Goal: Task Accomplishment & Management: Use online tool/utility

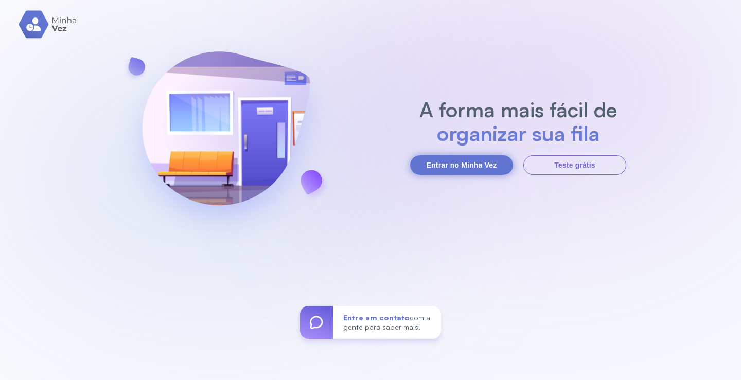
click at [456, 159] on button "Entrar no Minha Vez" at bounding box center [461, 165] width 103 height 20
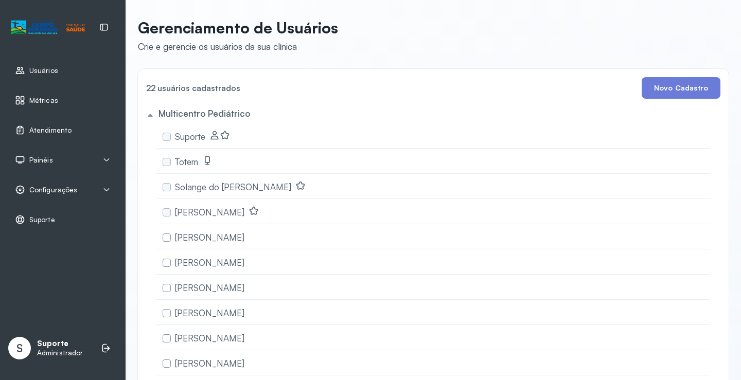
click at [54, 127] on span "Atendimento" at bounding box center [50, 130] width 42 height 9
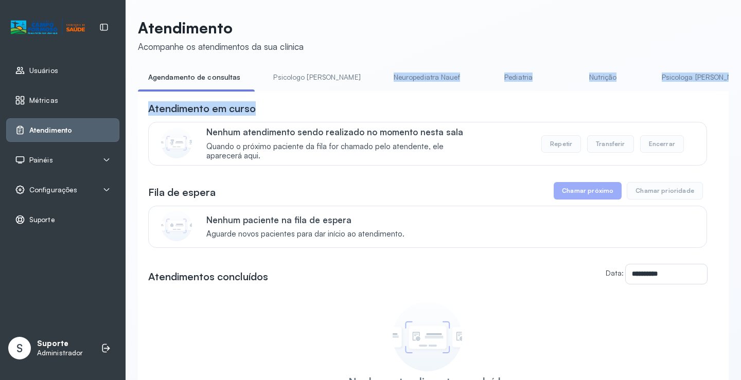
drag, startPoint x: 348, startPoint y: 91, endPoint x: 377, endPoint y: 96, distance: 29.7
click at [377, 96] on div "**********" at bounding box center [433, 271] width 591 height 404
click at [378, 96] on div "**********" at bounding box center [433, 281] width 591 height 381
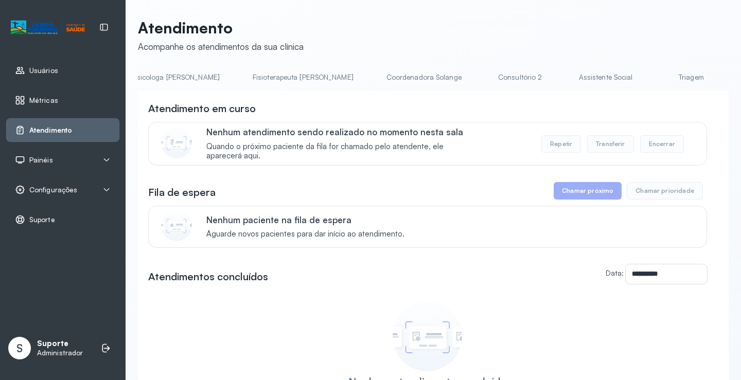
scroll to position [0, 535]
click at [649, 77] on link "Triagem" at bounding box center [685, 77] width 72 height 17
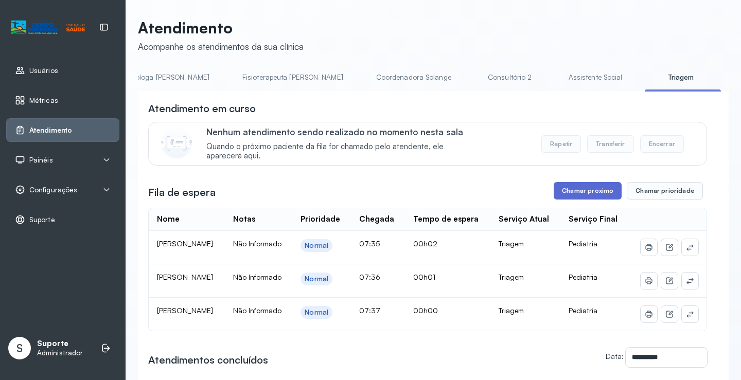
click at [572, 195] on button "Chamar próximo" at bounding box center [588, 191] width 68 height 18
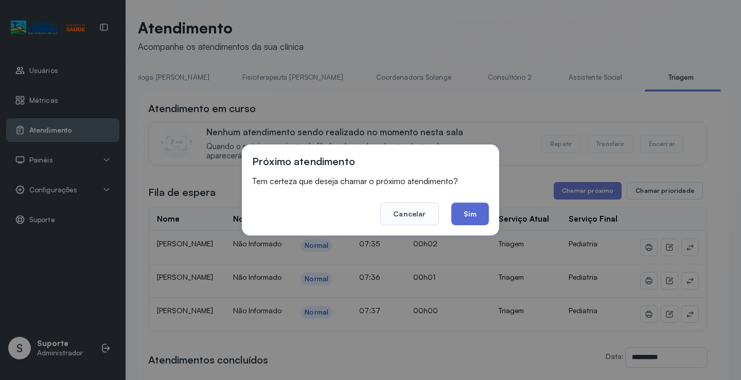
click at [470, 213] on button "Sim" at bounding box center [470, 214] width 38 height 23
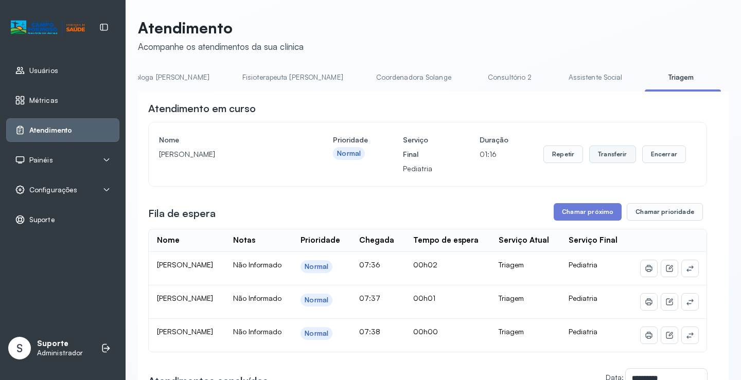
click at [611, 155] on button "Transferir" at bounding box center [612, 155] width 47 height 18
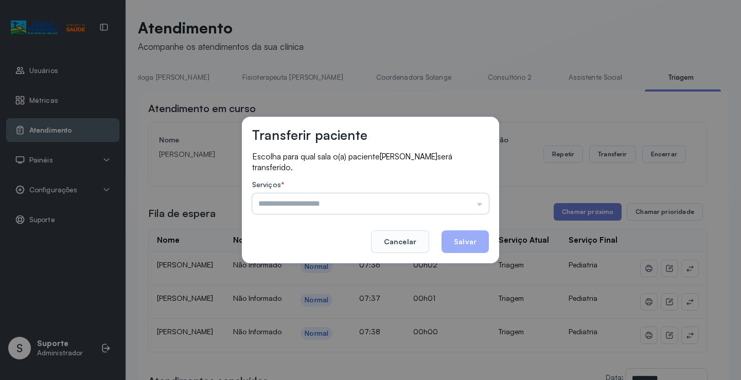
click at [373, 197] on input "text" at bounding box center [370, 204] width 237 height 21
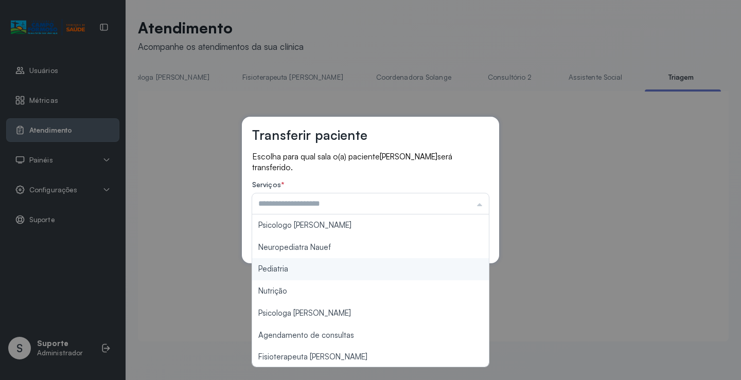
type input "*********"
click at [302, 263] on div "Transferir paciente Escolha para qual sala o(a) paciente LEVI SANTOS MARTINS se…" at bounding box center [370, 190] width 257 height 147
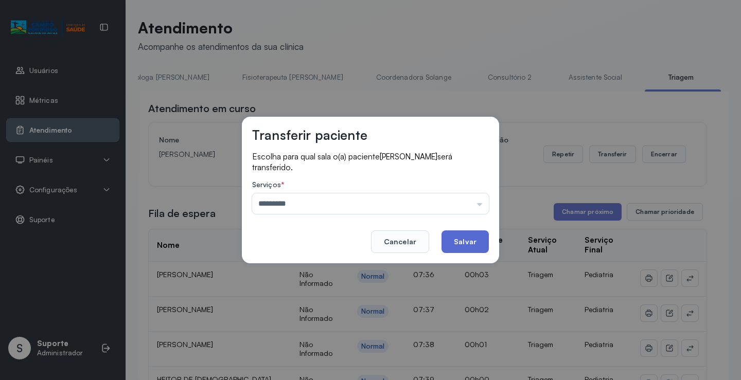
click at [470, 242] on button "Salvar" at bounding box center [465, 242] width 47 height 23
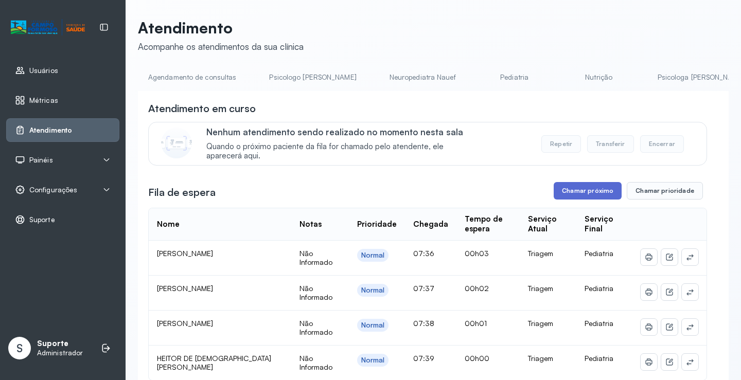
click at [583, 194] on button "Chamar próximo" at bounding box center [588, 191] width 68 height 18
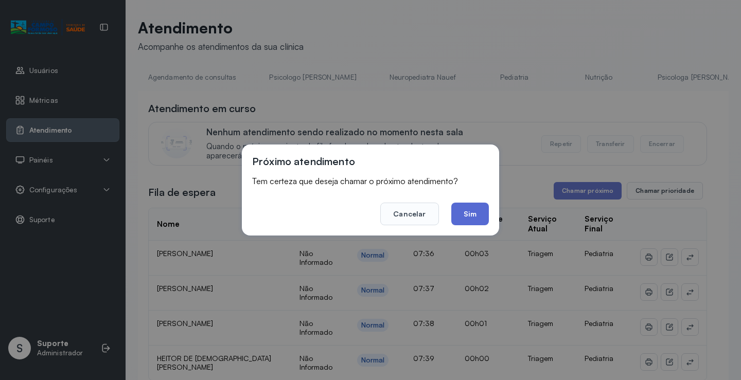
click at [468, 212] on button "Sim" at bounding box center [470, 214] width 38 height 23
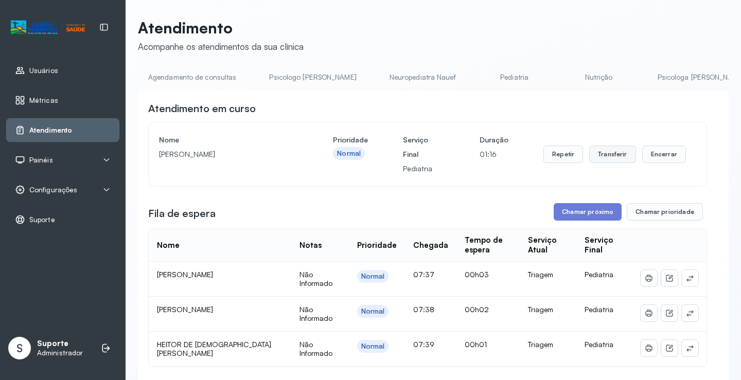
click at [593, 154] on button "Transferir" at bounding box center [612, 155] width 47 height 18
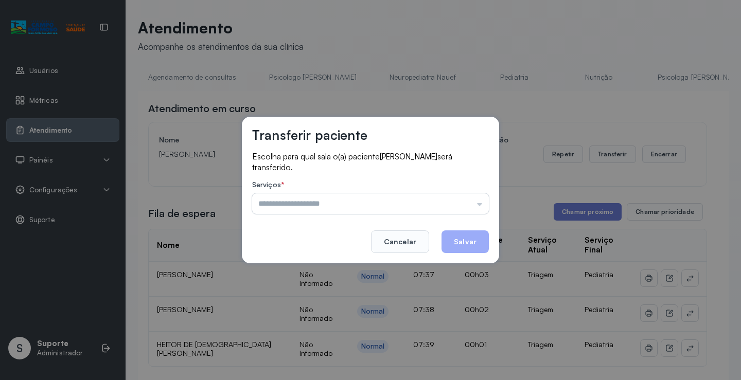
click at [310, 199] on input "text" at bounding box center [370, 204] width 237 height 21
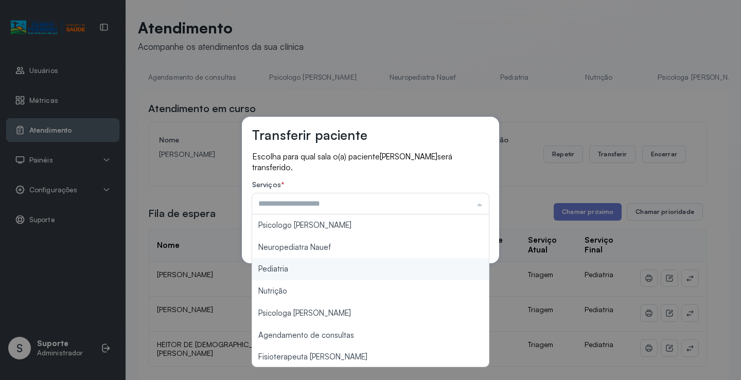
type input "*********"
click at [275, 270] on div "Transferir paciente Escolha para qual sala o(a) paciente MARIA CLARA SILVA MENE…" at bounding box center [370, 190] width 741 height 380
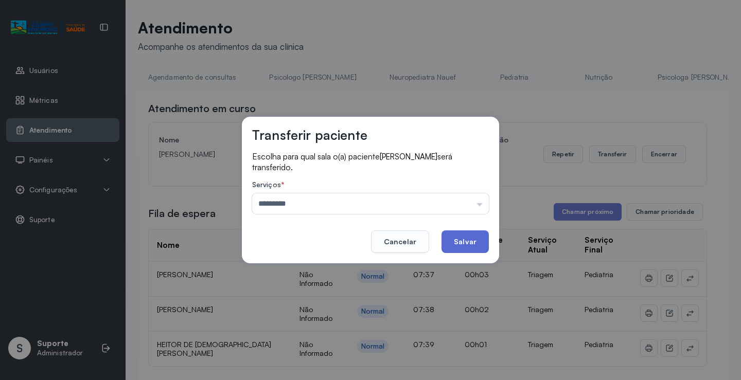
click at [455, 242] on button "Salvar" at bounding box center [465, 242] width 47 height 23
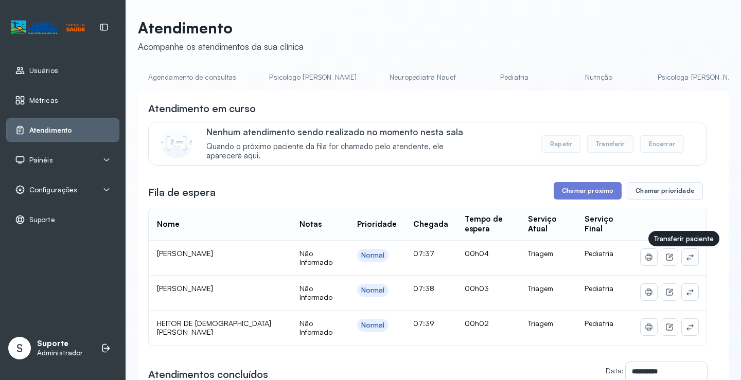
click at [686, 258] on icon at bounding box center [690, 257] width 8 height 8
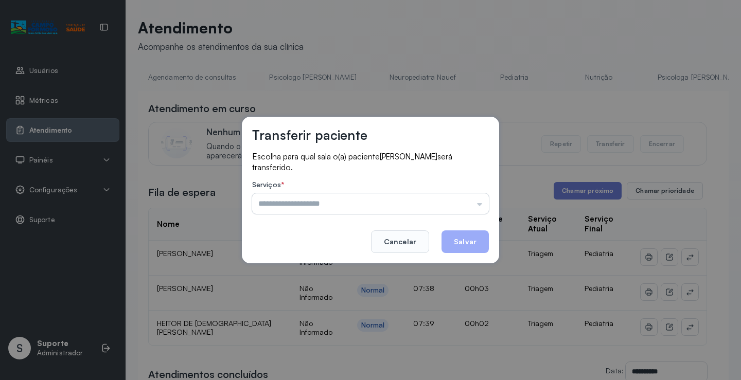
click at [352, 199] on input "text" at bounding box center [370, 204] width 237 height 21
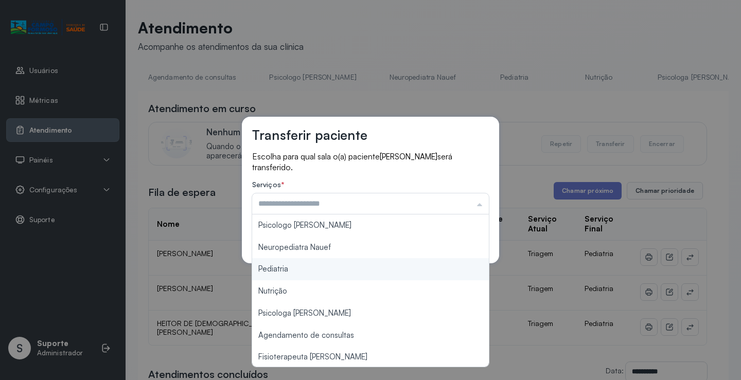
type input "*********"
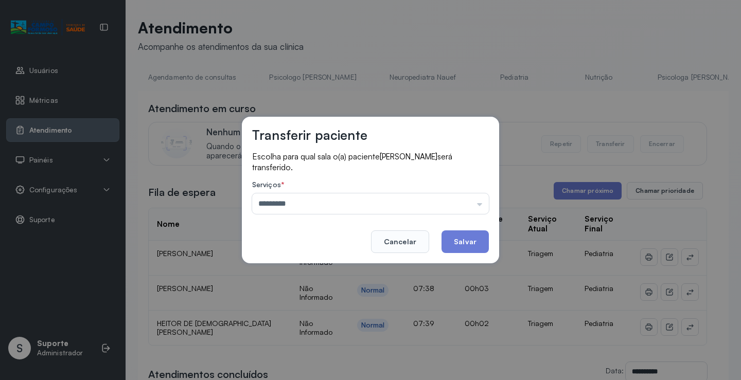
click at [298, 265] on div "Transferir paciente Escolha para qual sala o(a) paciente MARIA CLARA SILVA MENE…" at bounding box center [370, 190] width 741 height 380
click at [466, 244] on button "Salvar" at bounding box center [465, 242] width 47 height 23
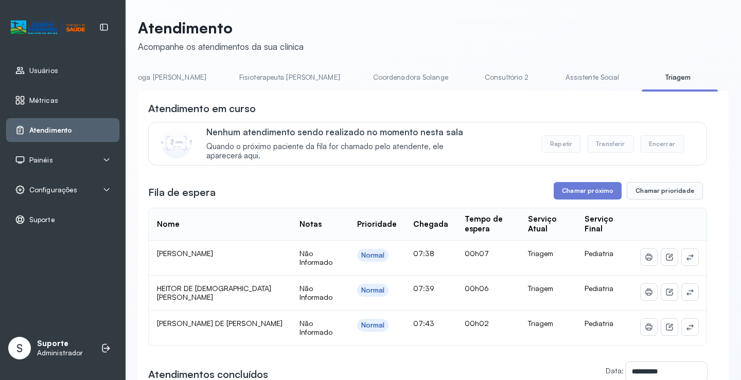
scroll to position [0, 540]
click at [571, 193] on button "Chamar próximo" at bounding box center [588, 191] width 68 height 18
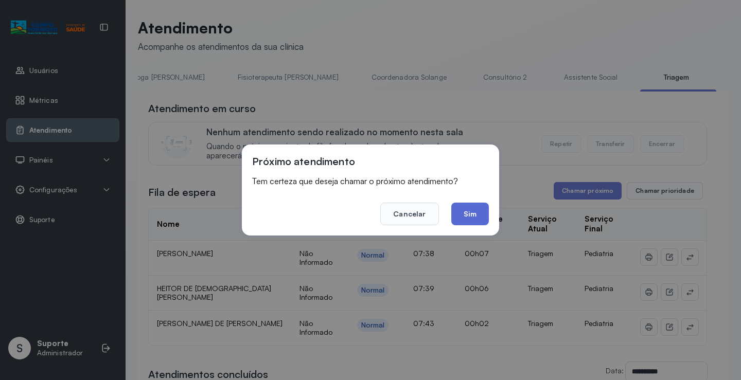
click at [482, 216] on button "Sim" at bounding box center [470, 214] width 38 height 23
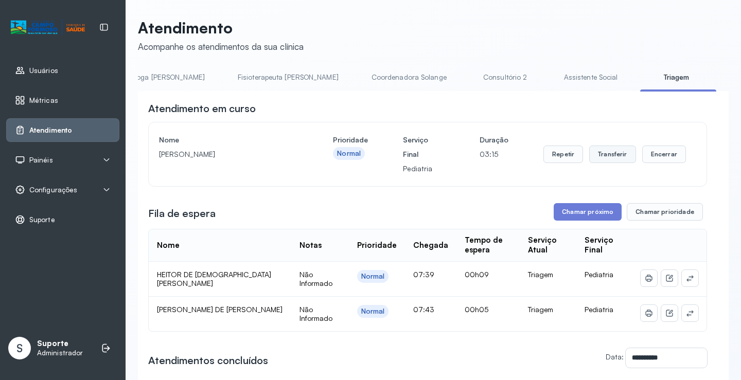
click at [607, 154] on button "Transferir" at bounding box center [612, 155] width 47 height 18
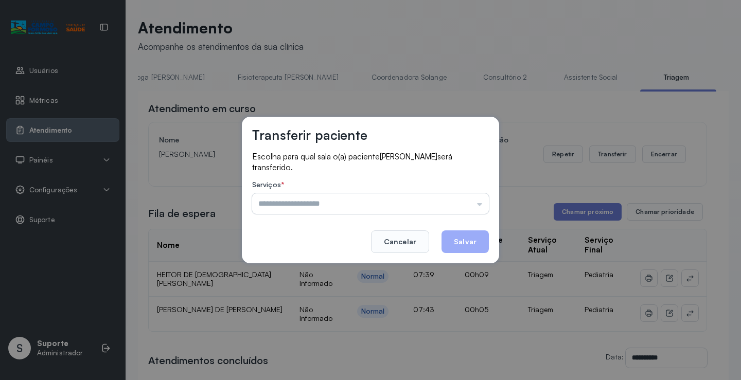
click at [362, 201] on input "text" at bounding box center [370, 204] width 237 height 21
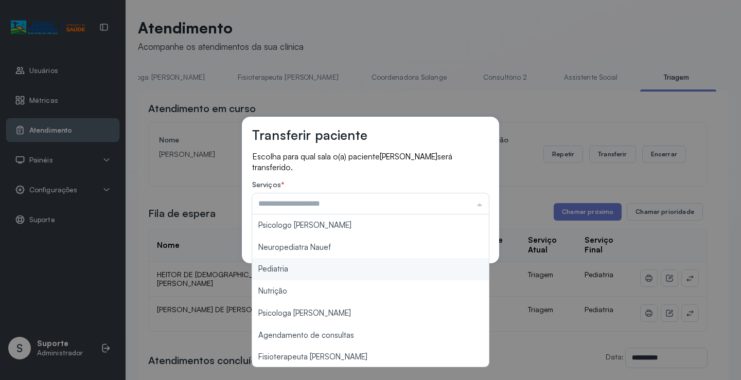
type input "*********"
click at [312, 259] on div "Transferir paciente Escolha para qual sala o(a) paciente ELOISA DA SILVA ARAUJO…" at bounding box center [370, 190] width 257 height 147
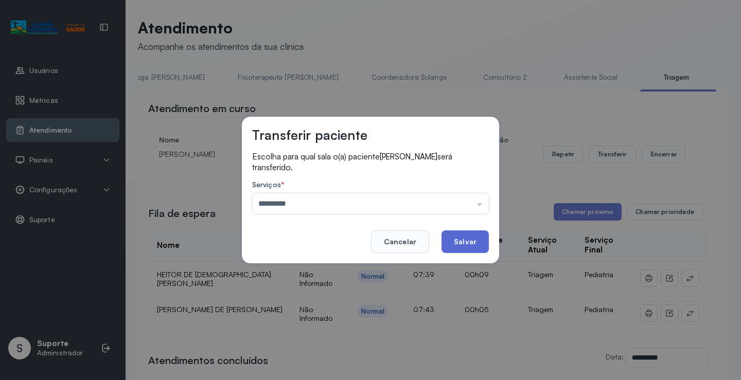
click at [451, 233] on button "Salvar" at bounding box center [465, 242] width 47 height 23
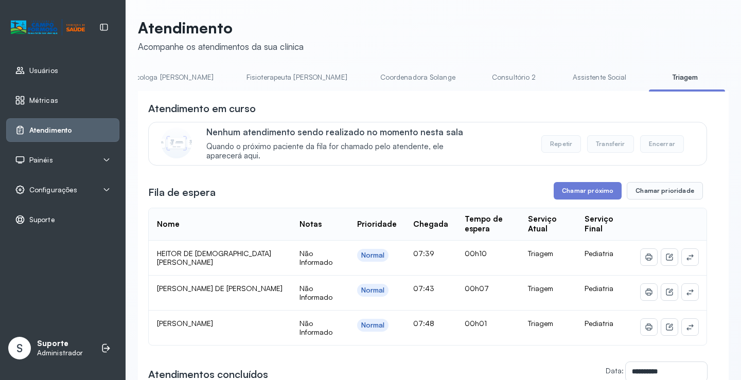
scroll to position [0, 532]
click at [587, 194] on button "Chamar próximo" at bounding box center [588, 191] width 68 height 18
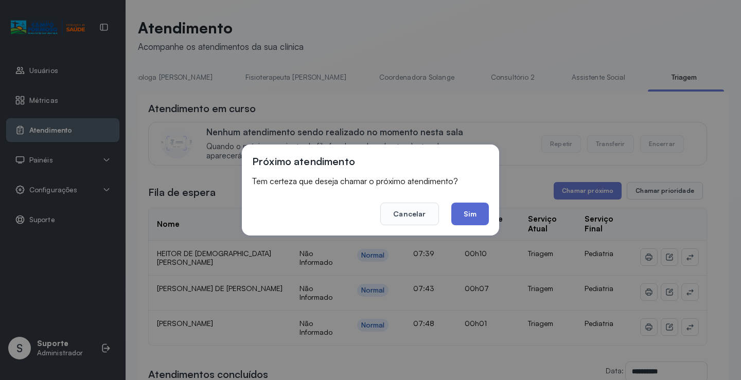
click at [462, 213] on button "Sim" at bounding box center [470, 214] width 38 height 23
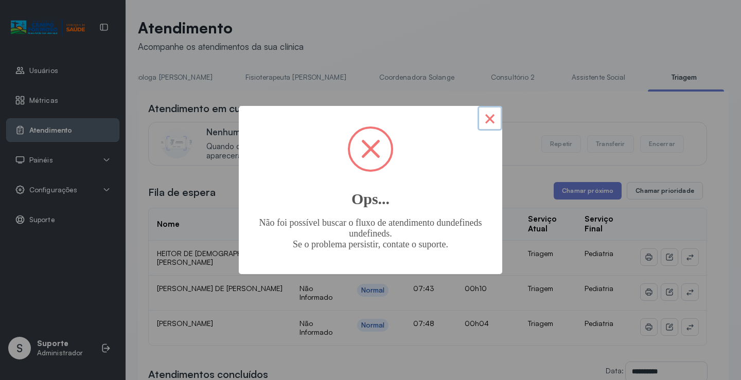
click at [492, 120] on button "×" at bounding box center [490, 118] width 25 height 25
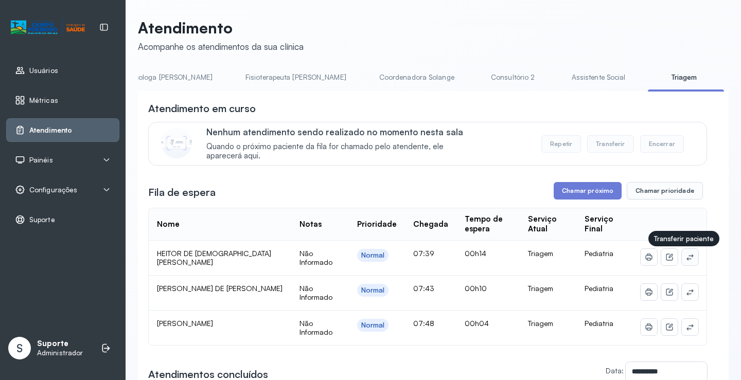
click at [687, 258] on icon at bounding box center [690, 257] width 7 height 6
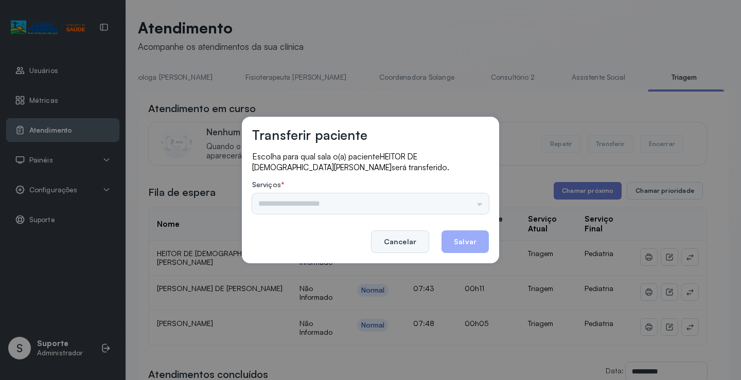
click at [405, 239] on button "Cancelar" at bounding box center [400, 242] width 58 height 23
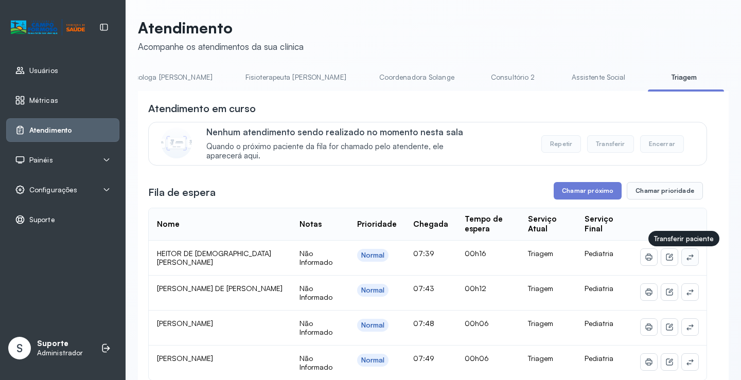
click at [687, 259] on icon at bounding box center [690, 257] width 7 height 6
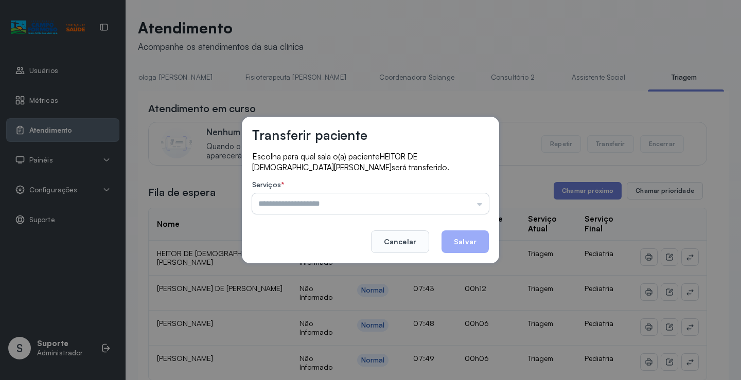
click at [388, 198] on input "text" at bounding box center [370, 204] width 237 height 21
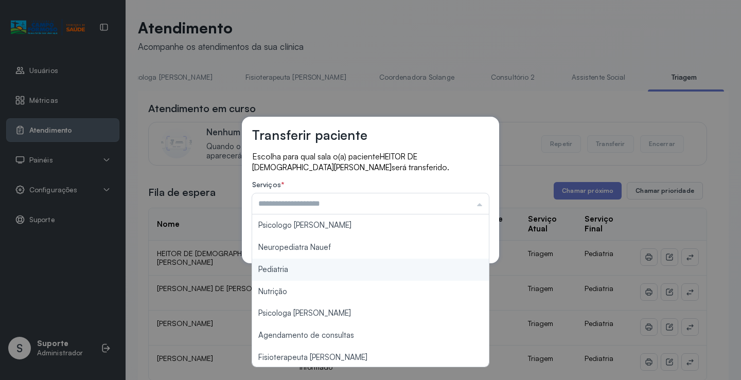
type input "*********"
click at [297, 267] on div "Transferir paciente Escolha para qual sala o(a) paciente HEITOR DE JESUS PAULA …" at bounding box center [370, 190] width 741 height 380
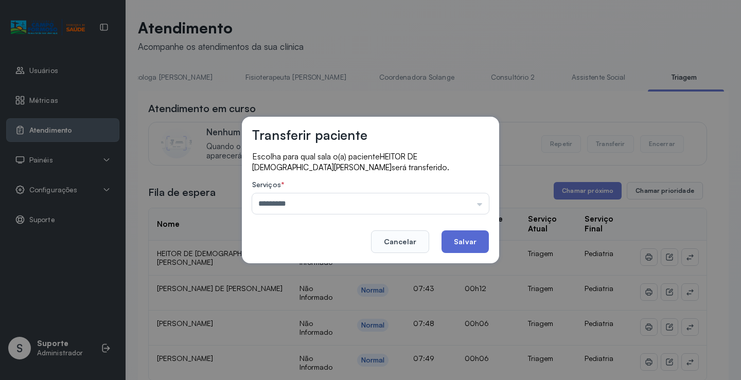
click at [447, 239] on button "Salvar" at bounding box center [465, 242] width 47 height 23
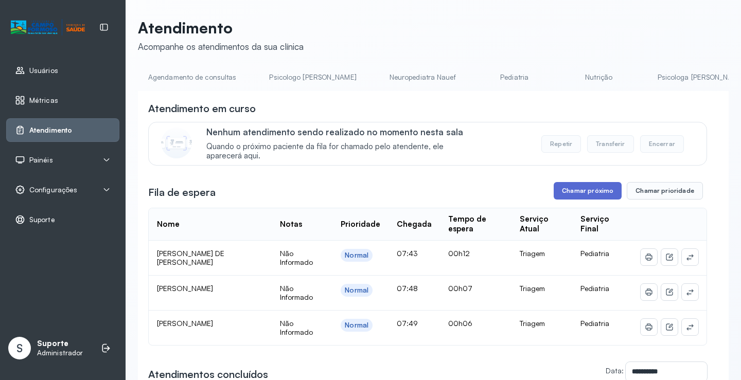
click at [581, 187] on button "Chamar próximo" at bounding box center [588, 191] width 68 height 18
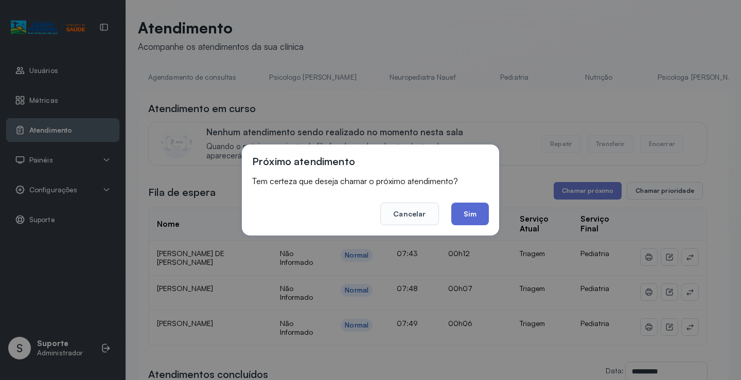
click at [472, 215] on button "Sim" at bounding box center [470, 214] width 38 height 23
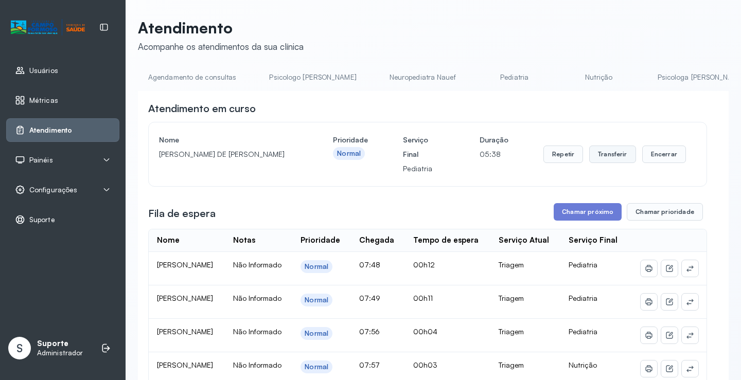
click at [611, 156] on button "Transferir" at bounding box center [612, 155] width 47 height 18
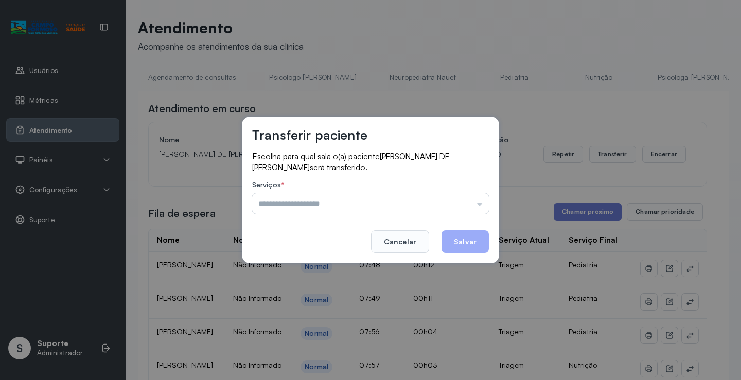
click at [332, 201] on input "text" at bounding box center [370, 204] width 237 height 21
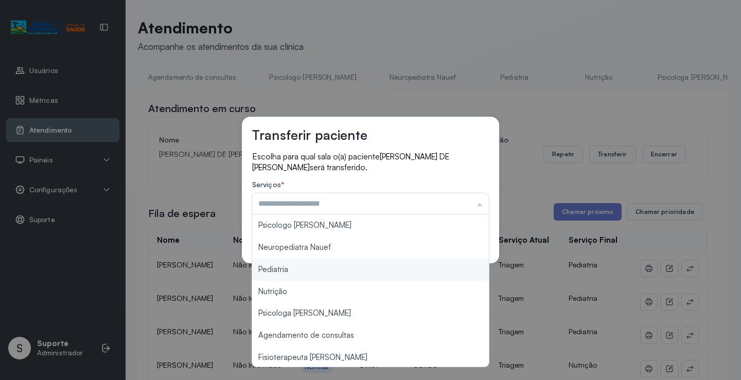
type input "*********"
click at [292, 268] on div "Transferir paciente Escolha para qual sala o(a) paciente TIMÓTEO MOREIRA DE JES…" at bounding box center [370, 190] width 741 height 380
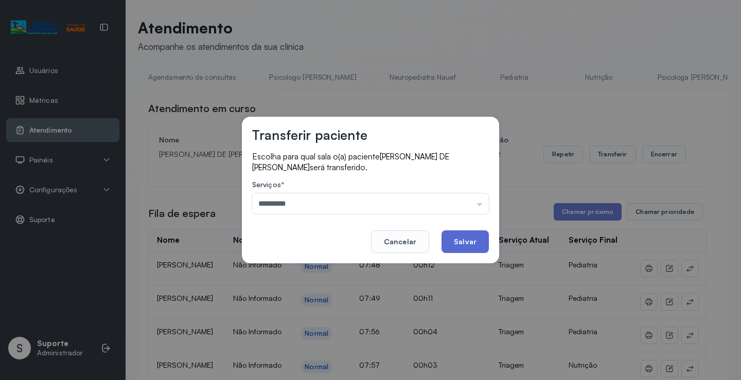
click at [457, 245] on button "Salvar" at bounding box center [465, 242] width 47 height 23
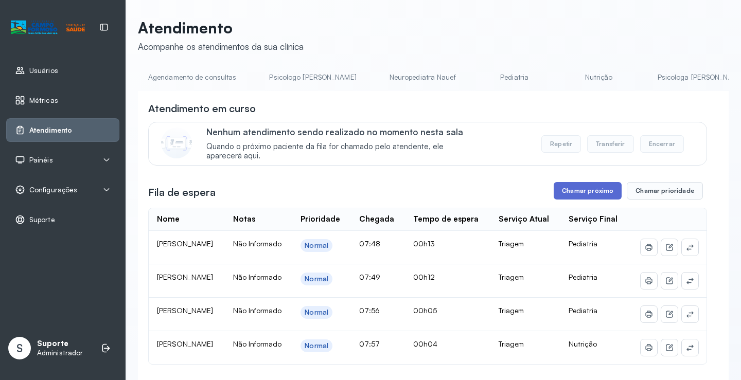
click at [574, 191] on button "Chamar próximo" at bounding box center [588, 191] width 68 height 18
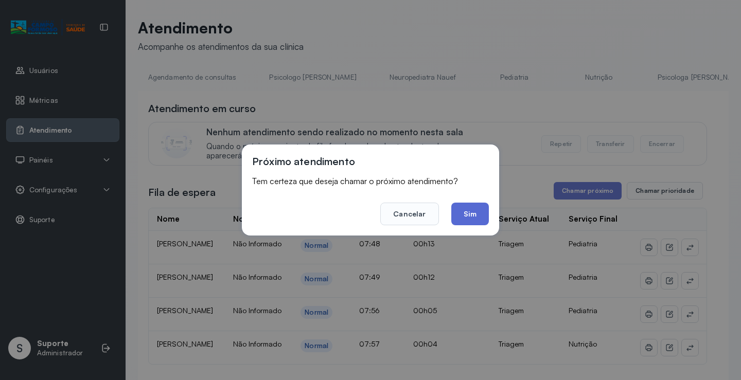
click at [472, 209] on button "Sim" at bounding box center [470, 214] width 38 height 23
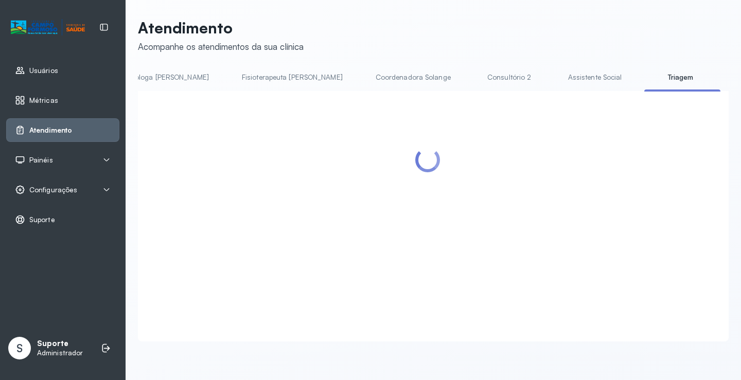
scroll to position [0, 536]
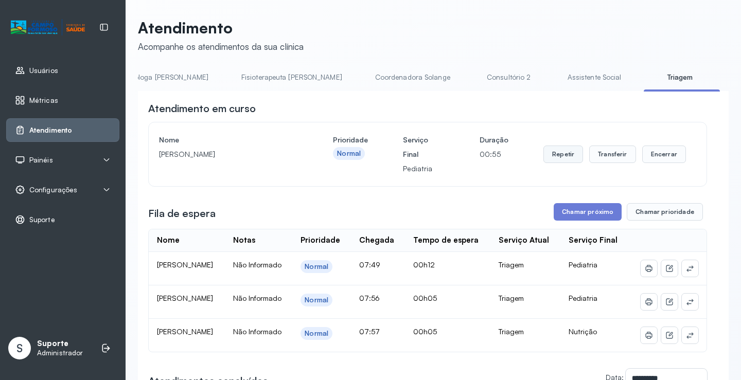
click at [561, 152] on button "Repetir" at bounding box center [564, 155] width 40 height 18
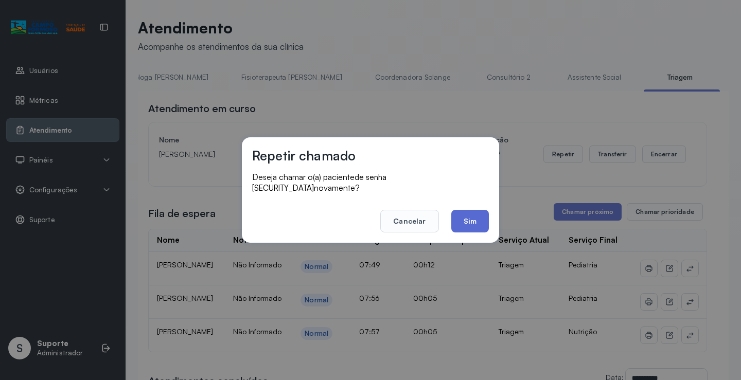
click at [461, 210] on button "Sim" at bounding box center [470, 221] width 38 height 23
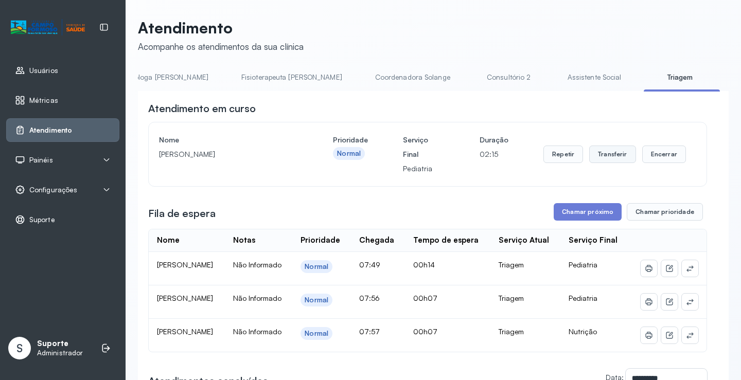
click at [598, 153] on button "Transferir" at bounding box center [612, 155] width 47 height 18
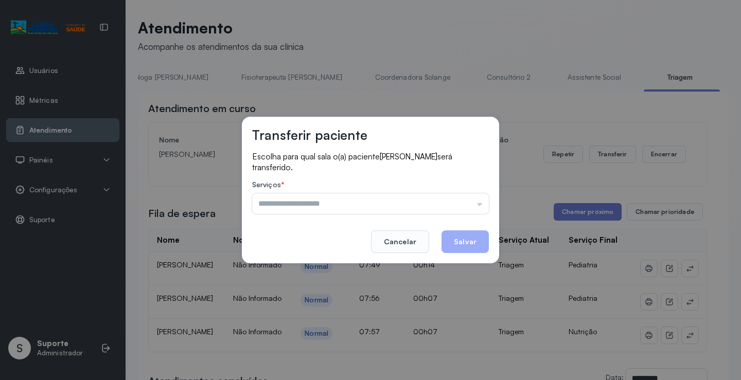
click at [342, 199] on input "text" at bounding box center [370, 204] width 237 height 21
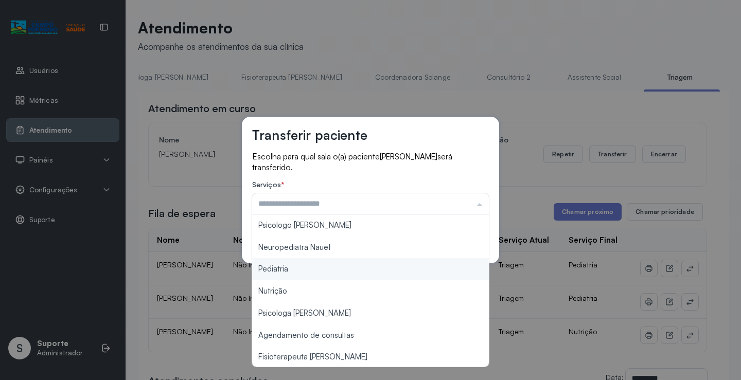
type input "*********"
click at [310, 266] on div "Transferir paciente Escolha para qual sala o(a) paciente ANTHONY RAVY VIEIRA GO…" at bounding box center [370, 190] width 741 height 380
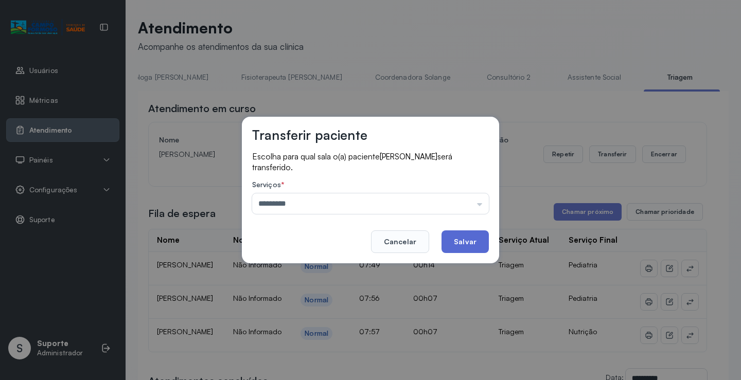
click at [451, 236] on button "Salvar" at bounding box center [465, 242] width 47 height 23
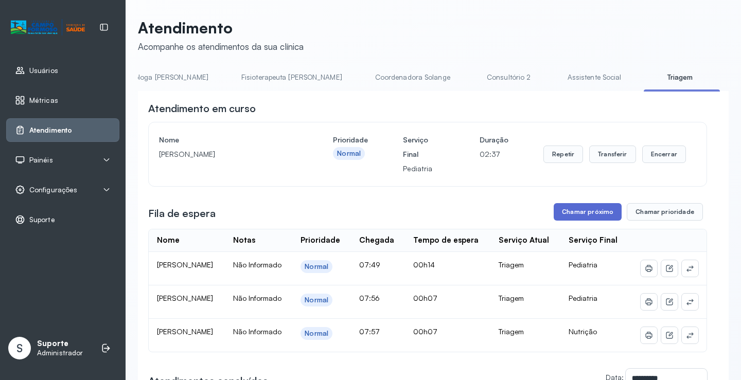
click at [593, 210] on button "Chamar próximo" at bounding box center [588, 212] width 68 height 18
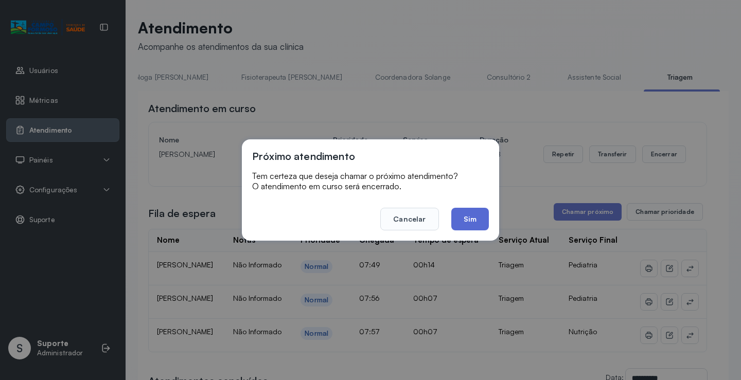
click at [474, 218] on button "Sim" at bounding box center [470, 219] width 38 height 23
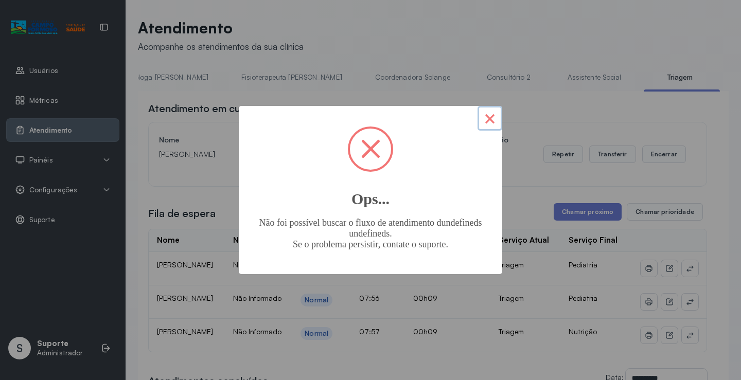
click at [493, 118] on button "×" at bounding box center [490, 118] width 25 height 25
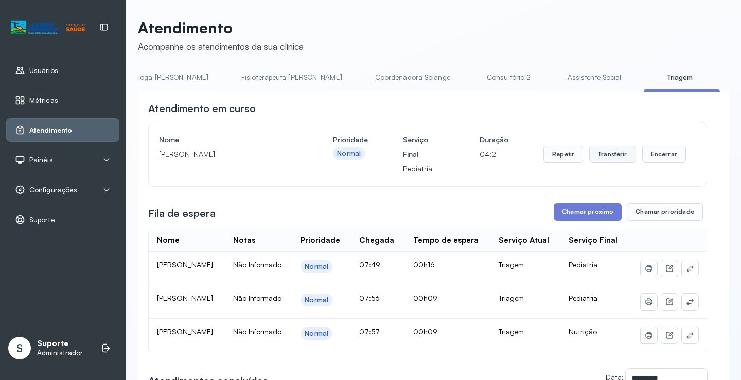
click at [605, 152] on button "Transferir" at bounding box center [612, 155] width 47 height 18
click at [607, 156] on button "Transferir" at bounding box center [612, 155] width 47 height 18
click at [686, 273] on icon at bounding box center [690, 269] width 8 height 8
click at [598, 149] on button "Transferir" at bounding box center [612, 155] width 47 height 18
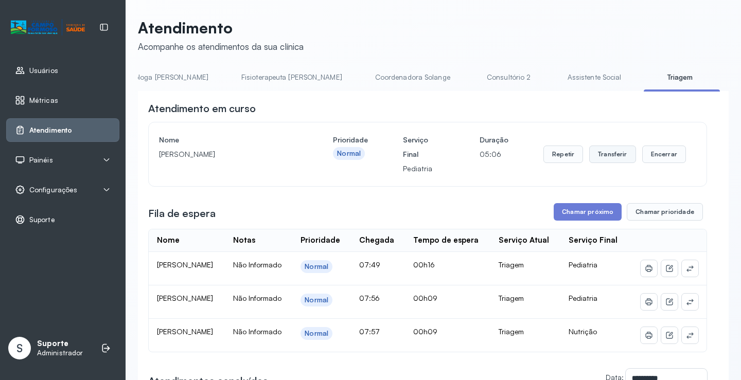
click at [595, 151] on button "Transferir" at bounding box center [612, 155] width 47 height 18
click at [599, 154] on button "Transferir" at bounding box center [612, 155] width 47 height 18
click at [687, 272] on icon at bounding box center [690, 269] width 7 height 6
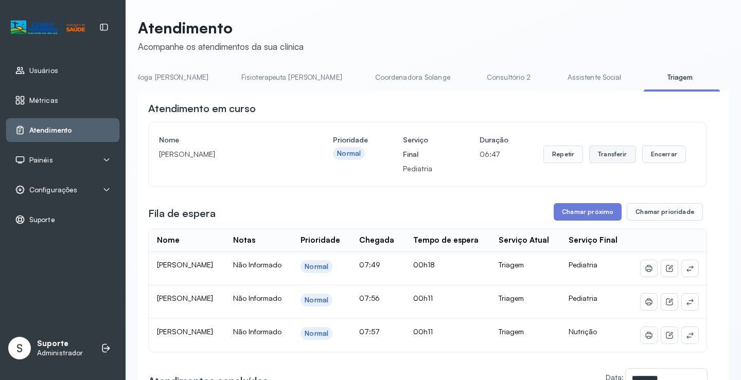
click at [604, 150] on button "Transferir" at bounding box center [612, 155] width 47 height 18
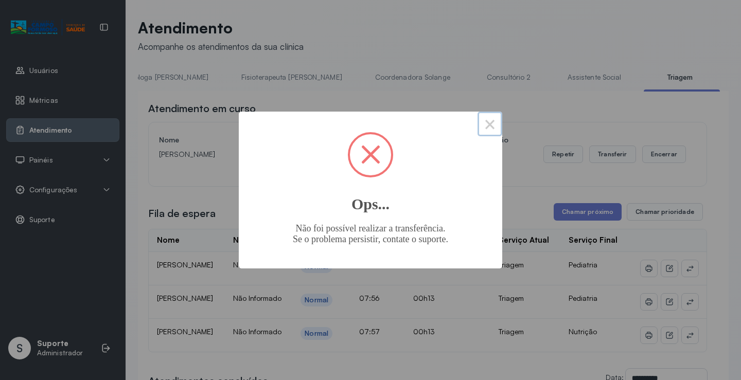
drag, startPoint x: 493, startPoint y: 125, endPoint x: 487, endPoint y: 125, distance: 5.7
click at [492, 125] on button "×" at bounding box center [490, 124] width 25 height 25
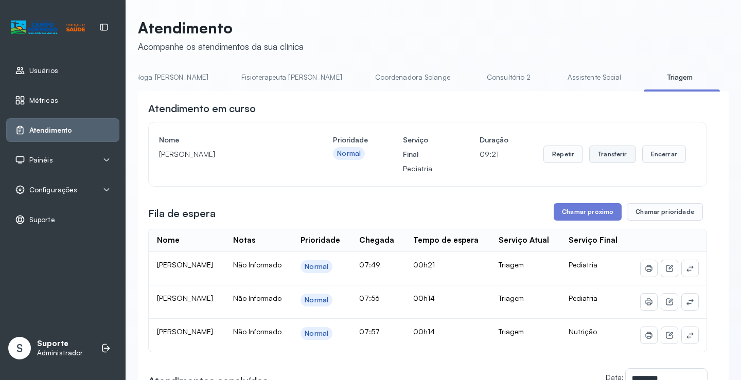
click at [596, 154] on button "Transferir" at bounding box center [612, 155] width 47 height 18
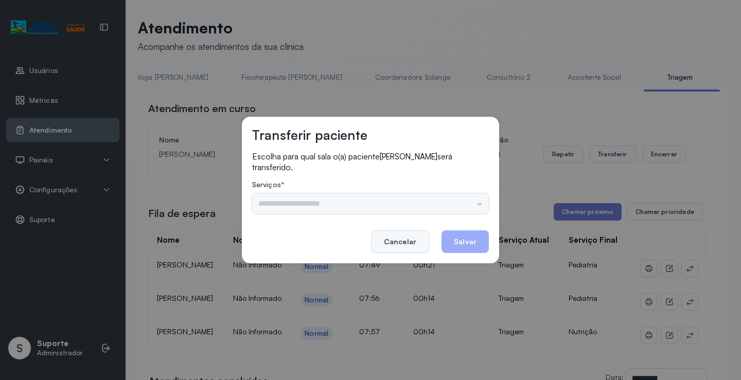
click at [414, 238] on button "Cancelar" at bounding box center [400, 242] width 58 height 23
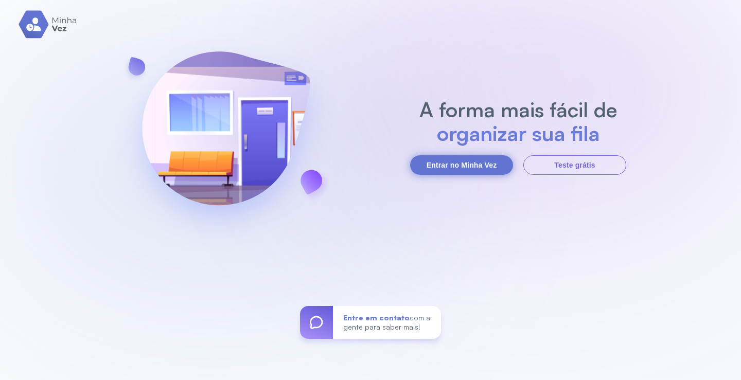
click at [436, 158] on button "Entrar no Minha Vez" at bounding box center [461, 165] width 103 height 20
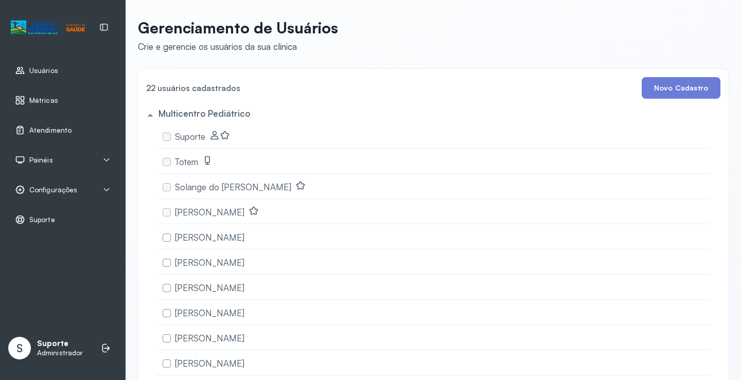
click at [66, 125] on div "Atendimento" at bounding box center [43, 130] width 57 height 10
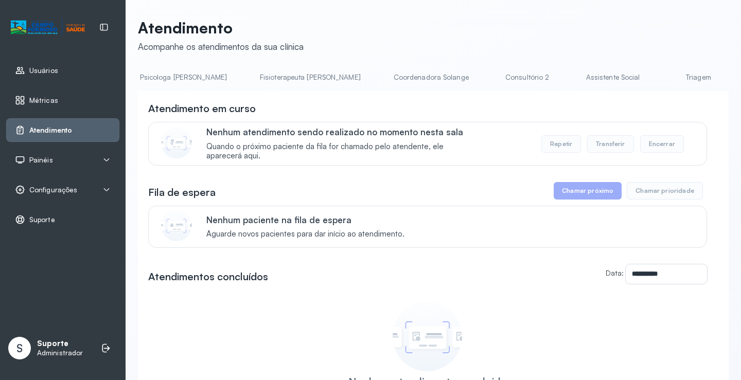
scroll to position [0, 538]
click at [646, 73] on link "Triagem" at bounding box center [682, 77] width 72 height 17
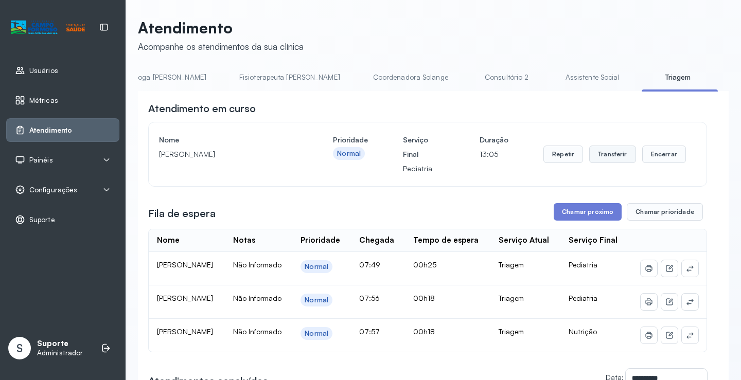
click at [607, 155] on button "Transferir" at bounding box center [612, 155] width 47 height 18
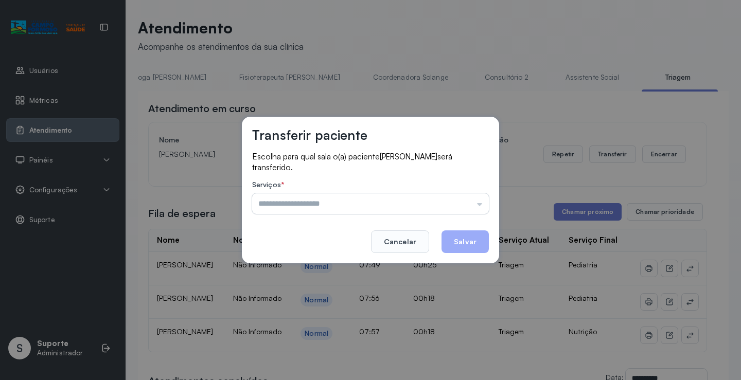
click at [377, 199] on input "text" at bounding box center [370, 204] width 237 height 21
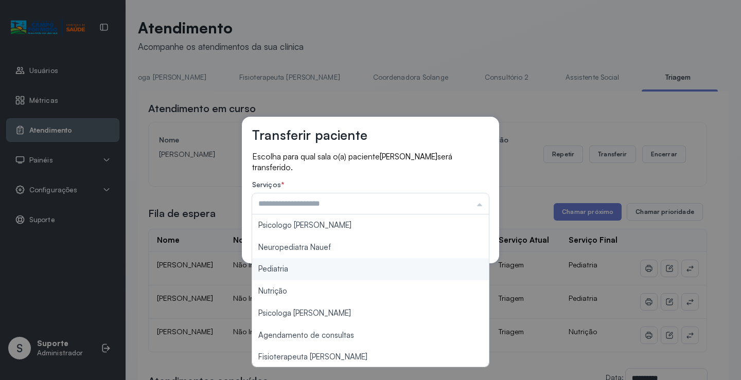
type input "*********"
click at [276, 269] on div "Transferir paciente Escolha para qual sala o(a) paciente ANTHONY RAVY VIEIRA GO…" at bounding box center [370, 190] width 741 height 380
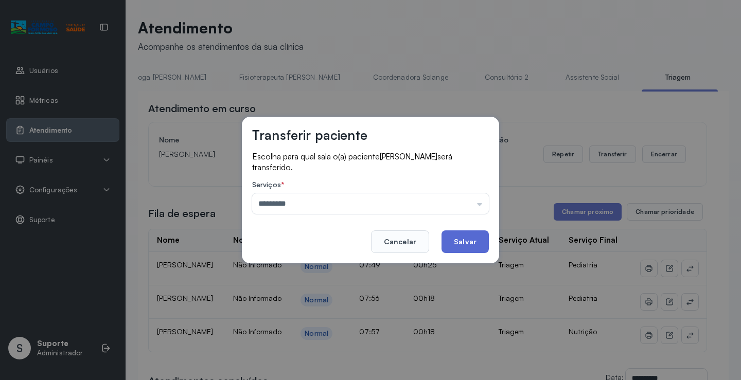
click at [455, 241] on button "Salvar" at bounding box center [465, 242] width 47 height 23
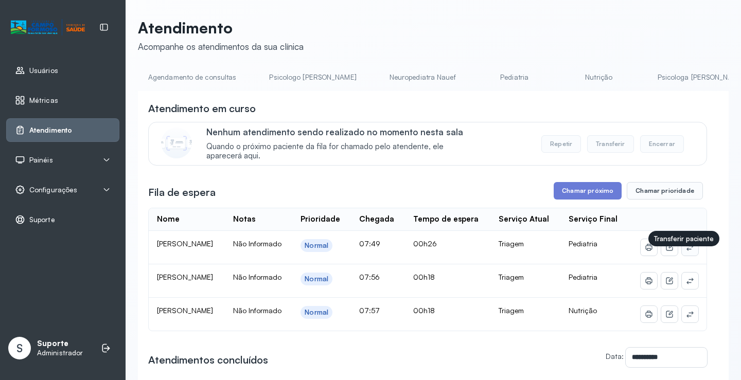
click at [682, 256] on button at bounding box center [690, 247] width 16 height 16
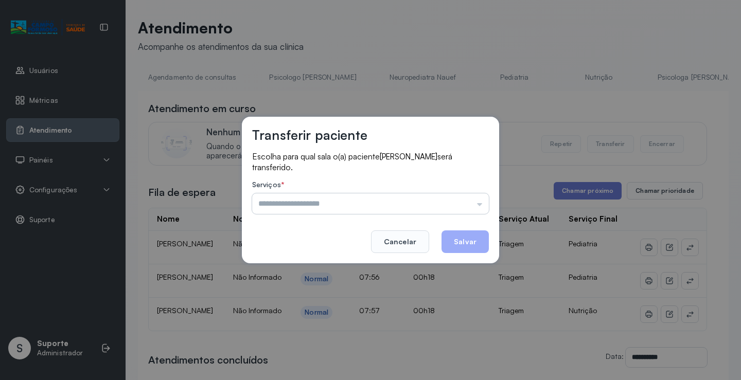
click at [423, 202] on input "text" at bounding box center [370, 204] width 237 height 21
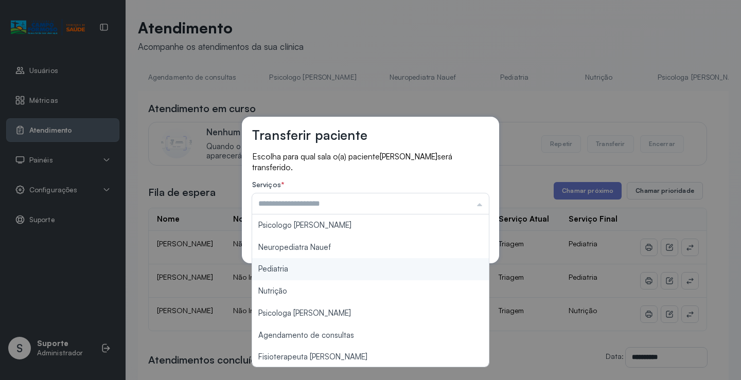
type input "*********"
click at [288, 264] on div "Transferir paciente Escolha para qual sala o(a) paciente ARTHUR MIQUELANGELO DA…" at bounding box center [370, 190] width 257 height 147
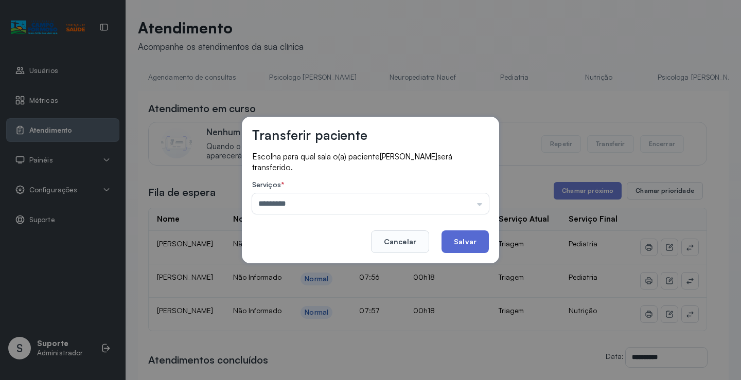
click at [479, 240] on button "Salvar" at bounding box center [465, 242] width 47 height 23
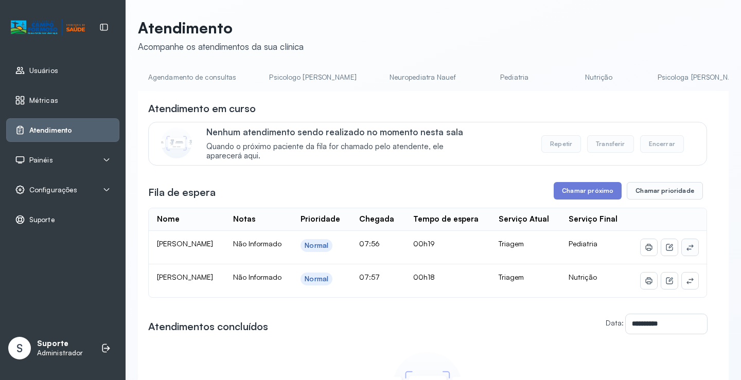
click at [682, 256] on button at bounding box center [690, 247] width 16 height 16
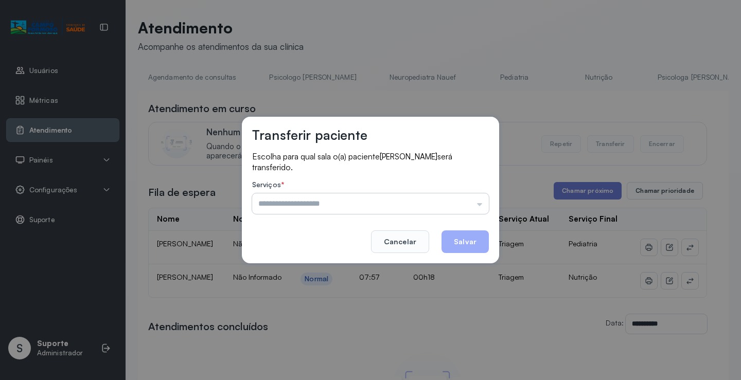
click at [351, 197] on input "text" at bounding box center [370, 204] width 237 height 21
click at [532, 112] on div "Transferir paciente Escolha para qual sala o(a) paciente MAITÉ SOPHIA SOARES VI…" at bounding box center [370, 190] width 741 height 380
click at [410, 236] on button "Cancelar" at bounding box center [400, 242] width 58 height 23
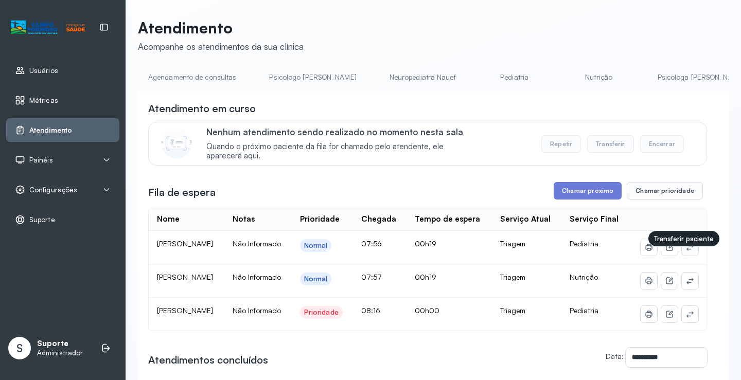
click at [686, 252] on icon at bounding box center [690, 248] width 8 height 8
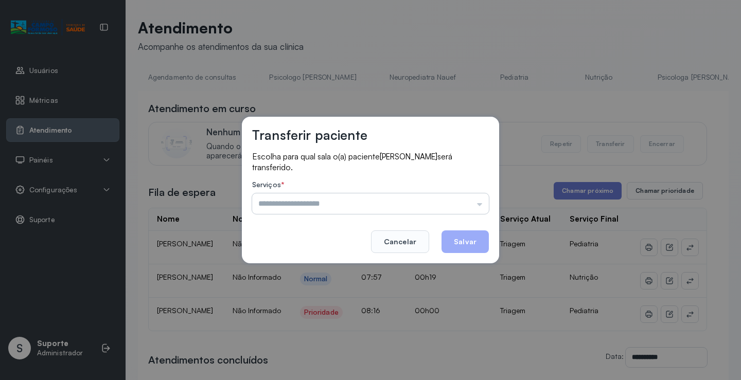
click at [323, 204] on input "text" at bounding box center [370, 204] width 237 height 21
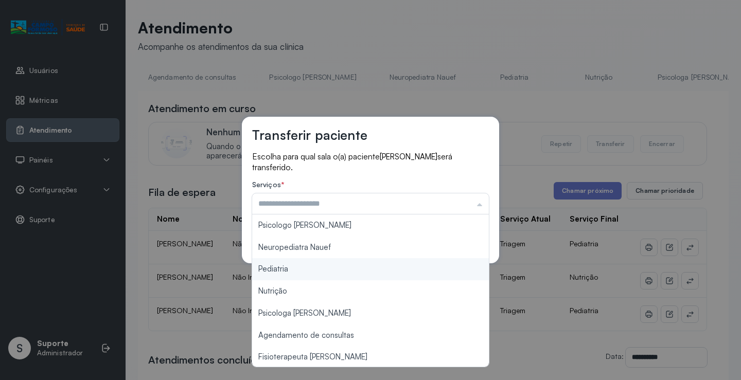
type input "*********"
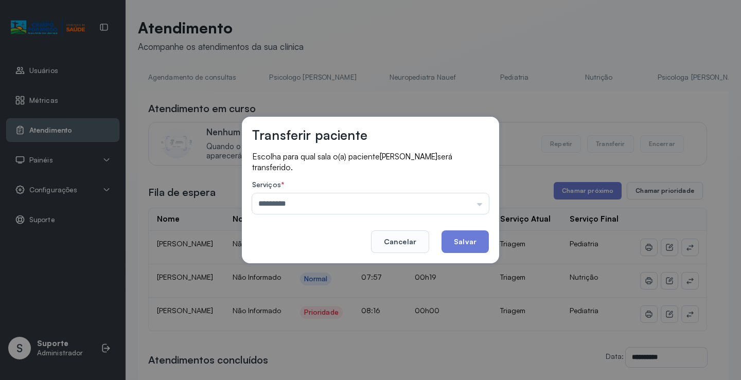
click at [303, 264] on div "Transferir paciente Escolha para qual sala o(a) paciente MAITÉ SOPHIA SOARES VI…" at bounding box center [370, 190] width 741 height 380
click at [475, 237] on button "Salvar" at bounding box center [465, 242] width 47 height 23
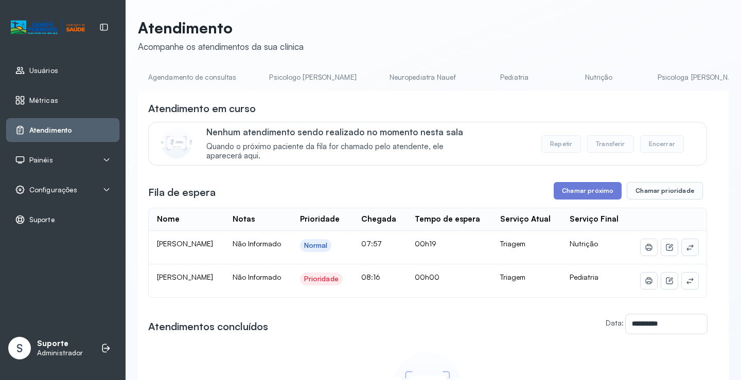
click at [686, 252] on icon at bounding box center [690, 248] width 8 height 8
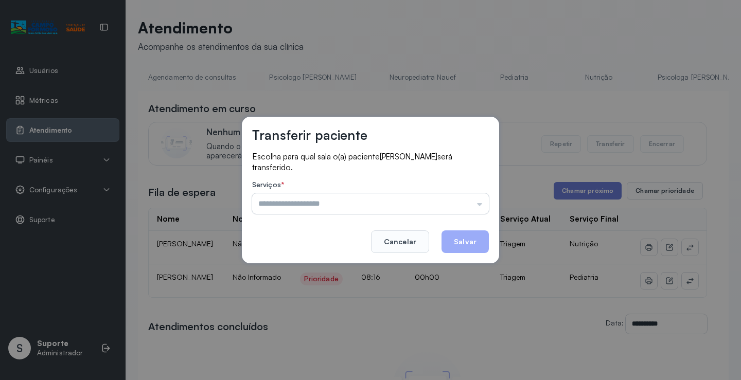
click at [345, 197] on input "text" at bounding box center [370, 204] width 237 height 21
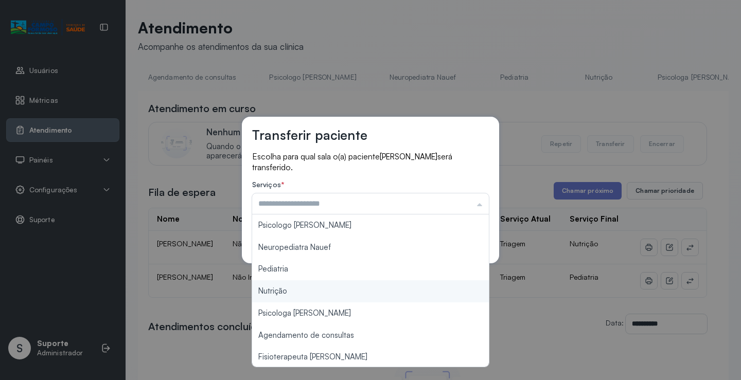
type input "********"
click at [292, 287] on div "Transferir paciente Escolha para qual sala o(a) paciente Yure da Silva Goncalve…" at bounding box center [370, 190] width 741 height 380
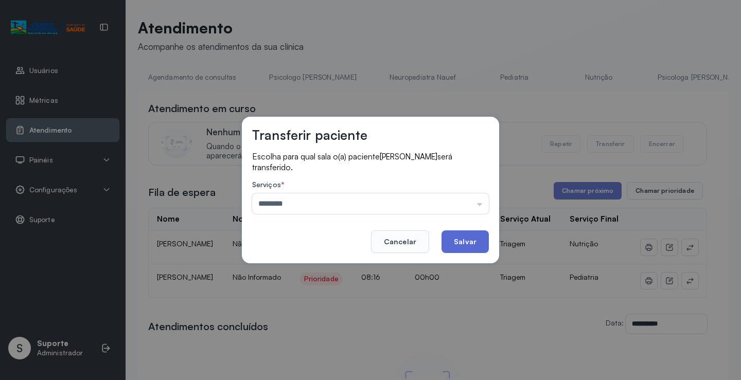
click at [466, 234] on button "Salvar" at bounding box center [465, 242] width 47 height 23
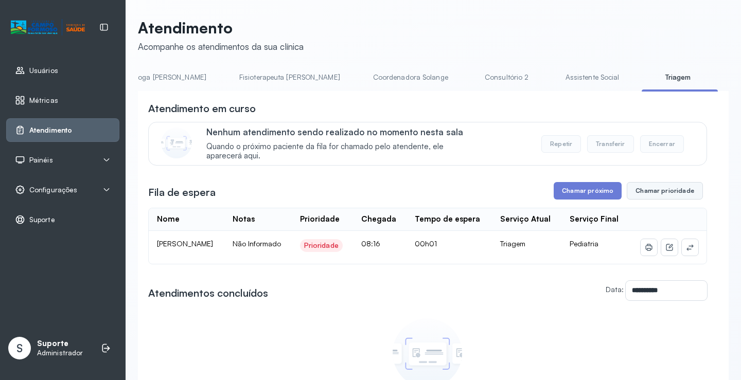
click at [669, 193] on button "Chamar prioridade" at bounding box center [665, 191] width 76 height 18
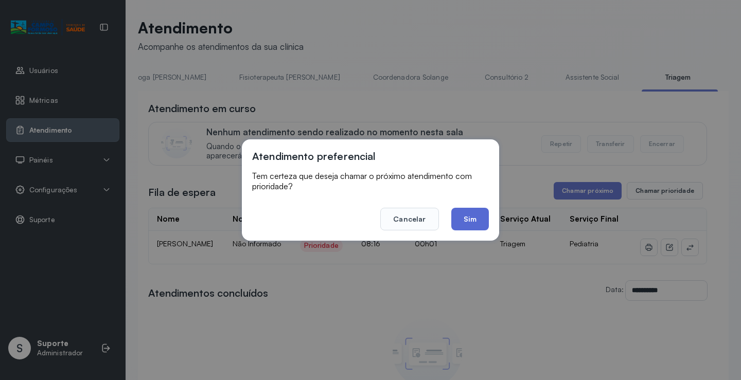
click at [476, 218] on button "Sim" at bounding box center [470, 219] width 38 height 23
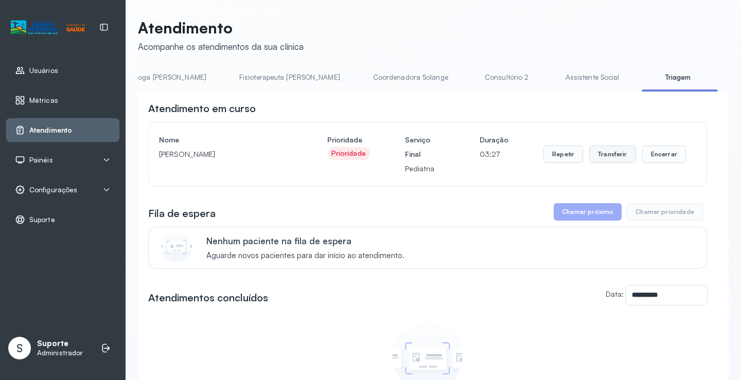
click at [603, 155] on button "Transferir" at bounding box center [612, 155] width 47 height 18
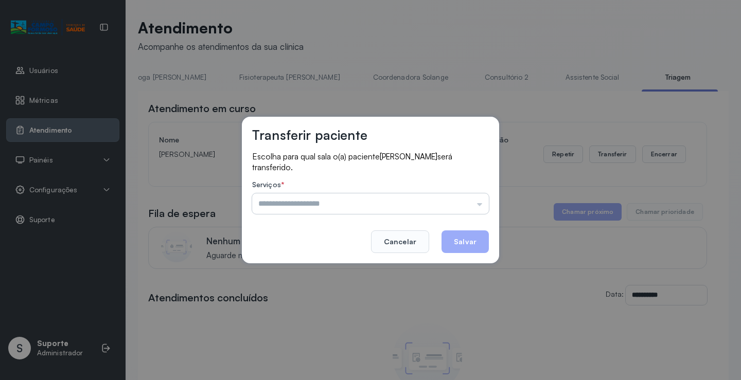
click at [300, 196] on input "text" at bounding box center [370, 204] width 237 height 21
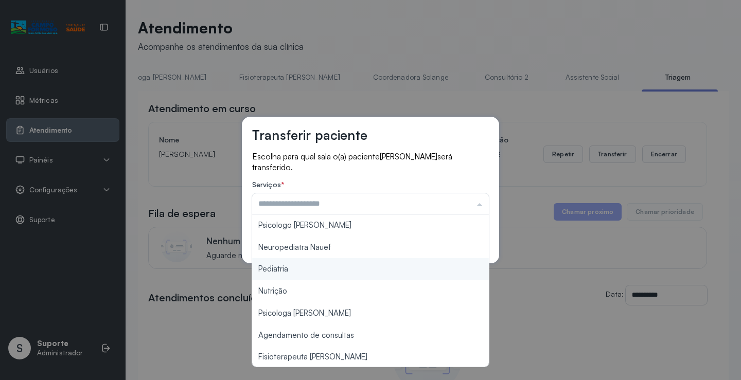
type input "*********"
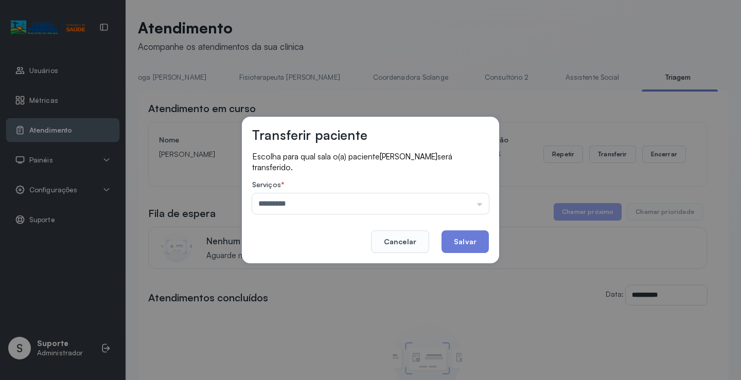
click at [276, 265] on div "Transferir paciente Escolha para qual sala o(a) paciente FLAVIO GOMES LOPES DE …" at bounding box center [370, 190] width 741 height 380
click at [462, 245] on button "Salvar" at bounding box center [465, 242] width 47 height 23
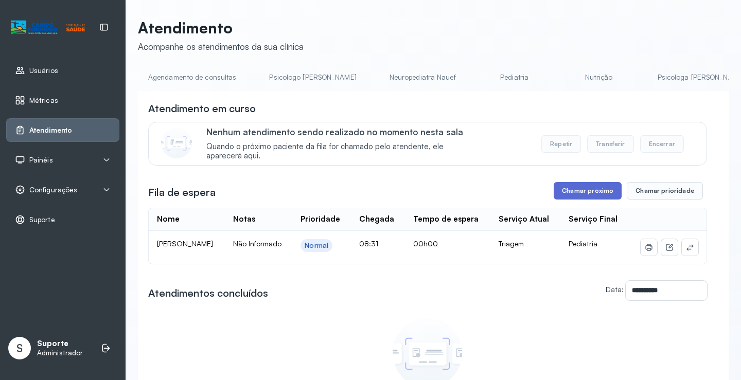
click at [577, 194] on button "Chamar próximo" at bounding box center [588, 191] width 68 height 18
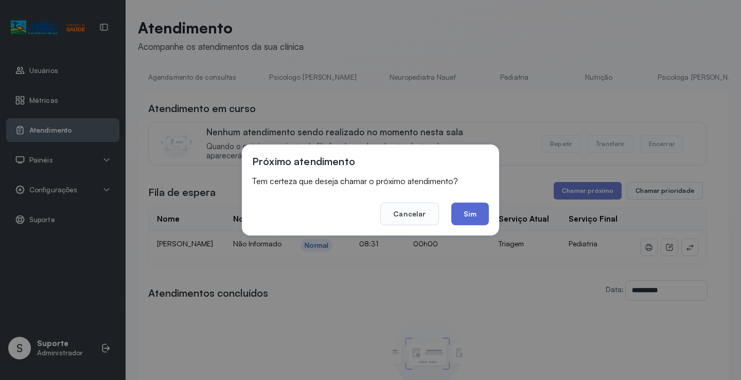
click at [467, 213] on button "Sim" at bounding box center [470, 214] width 38 height 23
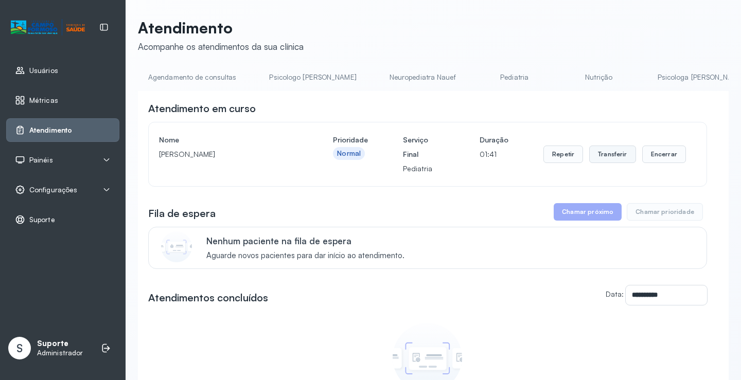
click at [609, 158] on button "Transferir" at bounding box center [612, 155] width 47 height 18
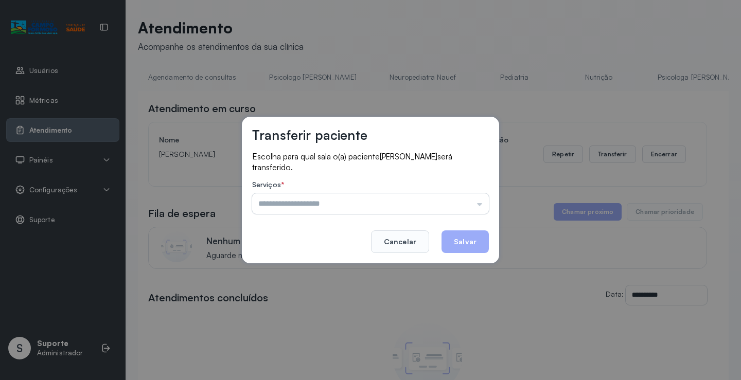
click at [341, 198] on input "text" at bounding box center [370, 204] width 237 height 21
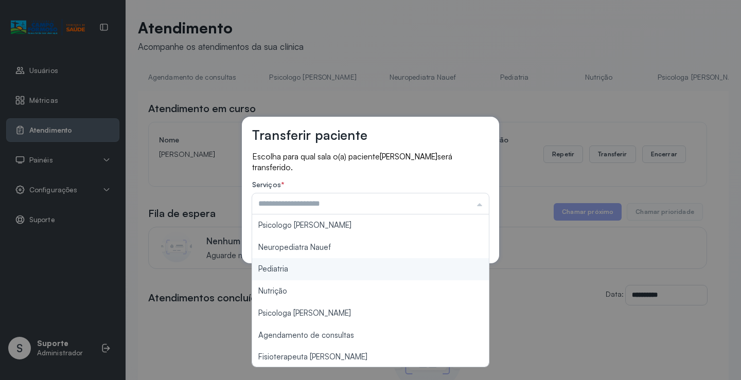
type input "*********"
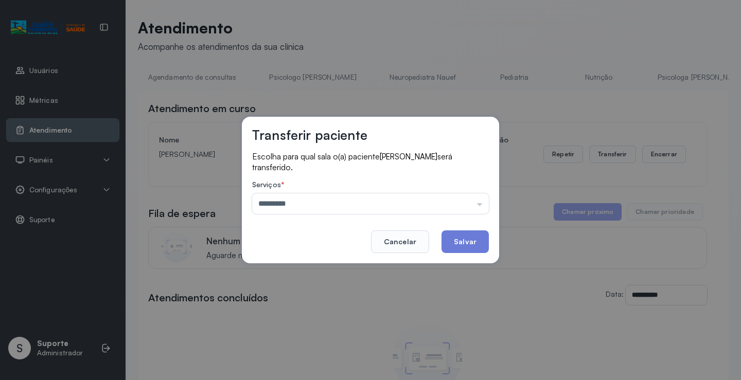
click at [293, 267] on div "Transferir paciente Escolha para qual sala o(a) paciente JOAO MIGUEL BATISTA DA…" at bounding box center [370, 190] width 741 height 380
click at [467, 241] on button "Salvar" at bounding box center [465, 242] width 47 height 23
